Goal: Information Seeking & Learning: Learn about a topic

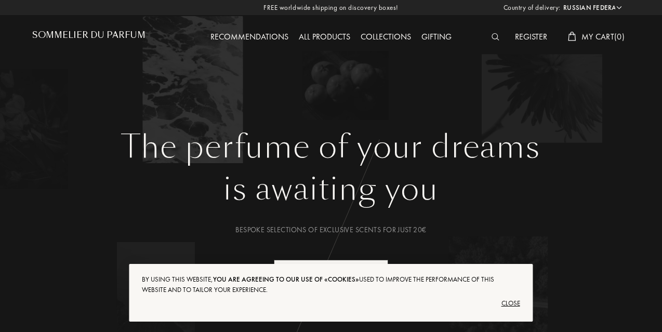
select select "RU"
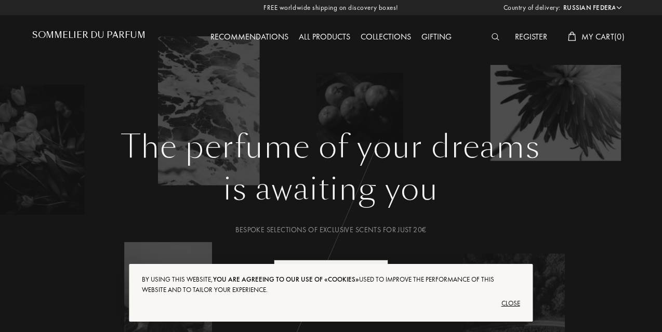
click at [515, 304] on div "Close" at bounding box center [331, 303] width 378 height 17
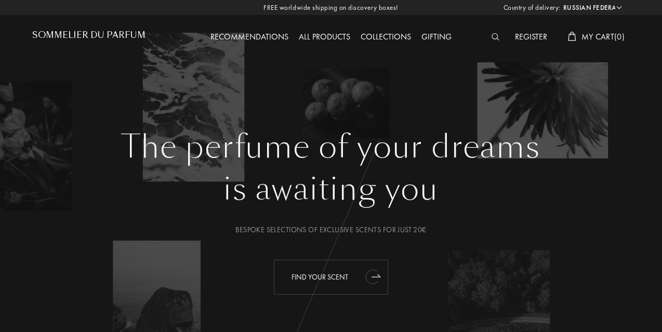
click at [338, 280] on div "Find your scent" at bounding box center [331, 277] width 114 height 35
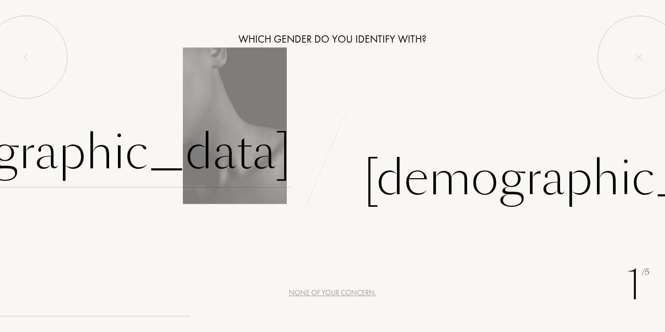
click at [209, 152] on div "[DEMOGRAPHIC_DATA]" at bounding box center [74, 152] width 434 height 70
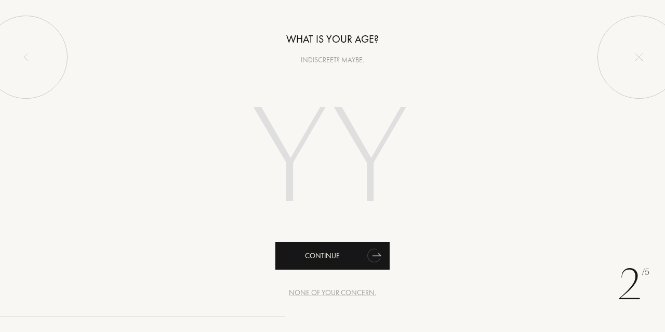
click at [307, 254] on div "Continue" at bounding box center [332, 256] width 114 height 28
